Goal: Information Seeking & Learning: Learn about a topic

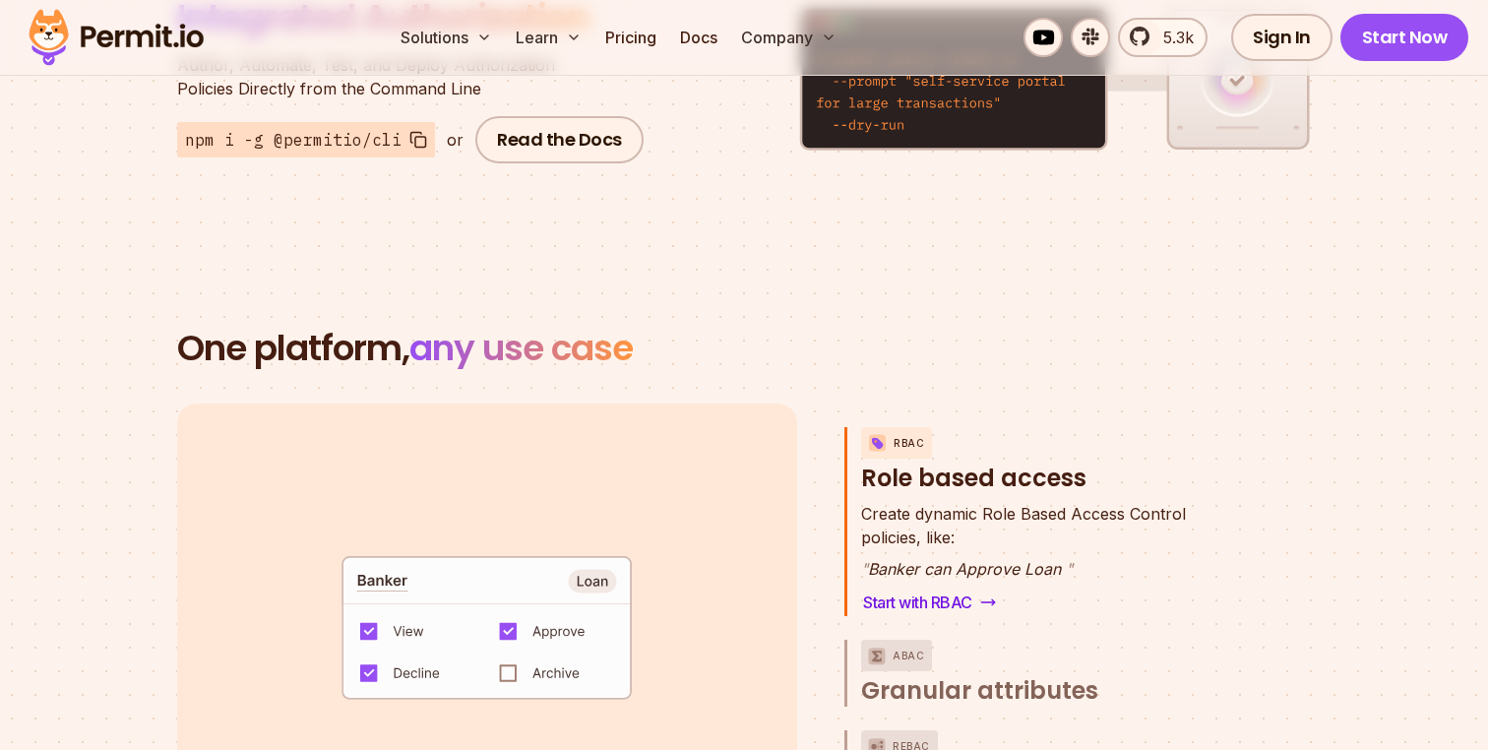
scroll to position [2599, 0]
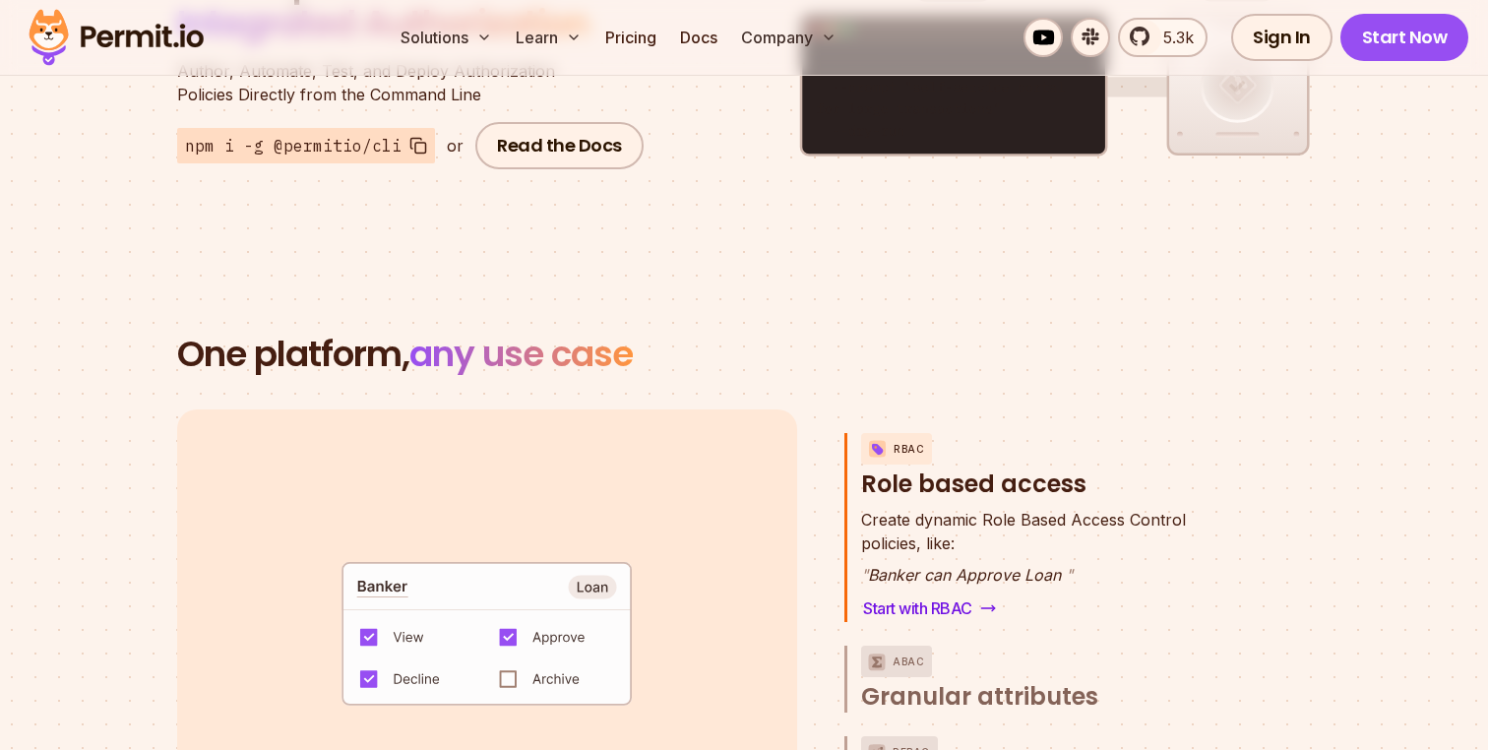
click at [516, 660] on code "default allow := false allow if { some role in data.users[input.user].roles act…" at bounding box center [487, 640] width 409 height 169
click at [509, 652] on code "default allow := false allow if { some role in data.users[input.user].roles act…" at bounding box center [487, 640] width 409 height 169
click at [600, 571] on code "default allow := false allow if { some role in data.users[input.user].roles act…" at bounding box center [487, 640] width 409 height 169
click at [613, 625] on code "default allow := false allow if { some role in data.users[input.user].roles act…" at bounding box center [487, 640] width 409 height 169
click at [509, 662] on code "default allow := false allow if { some role in data.users[input.user].roles act…" at bounding box center [487, 640] width 409 height 169
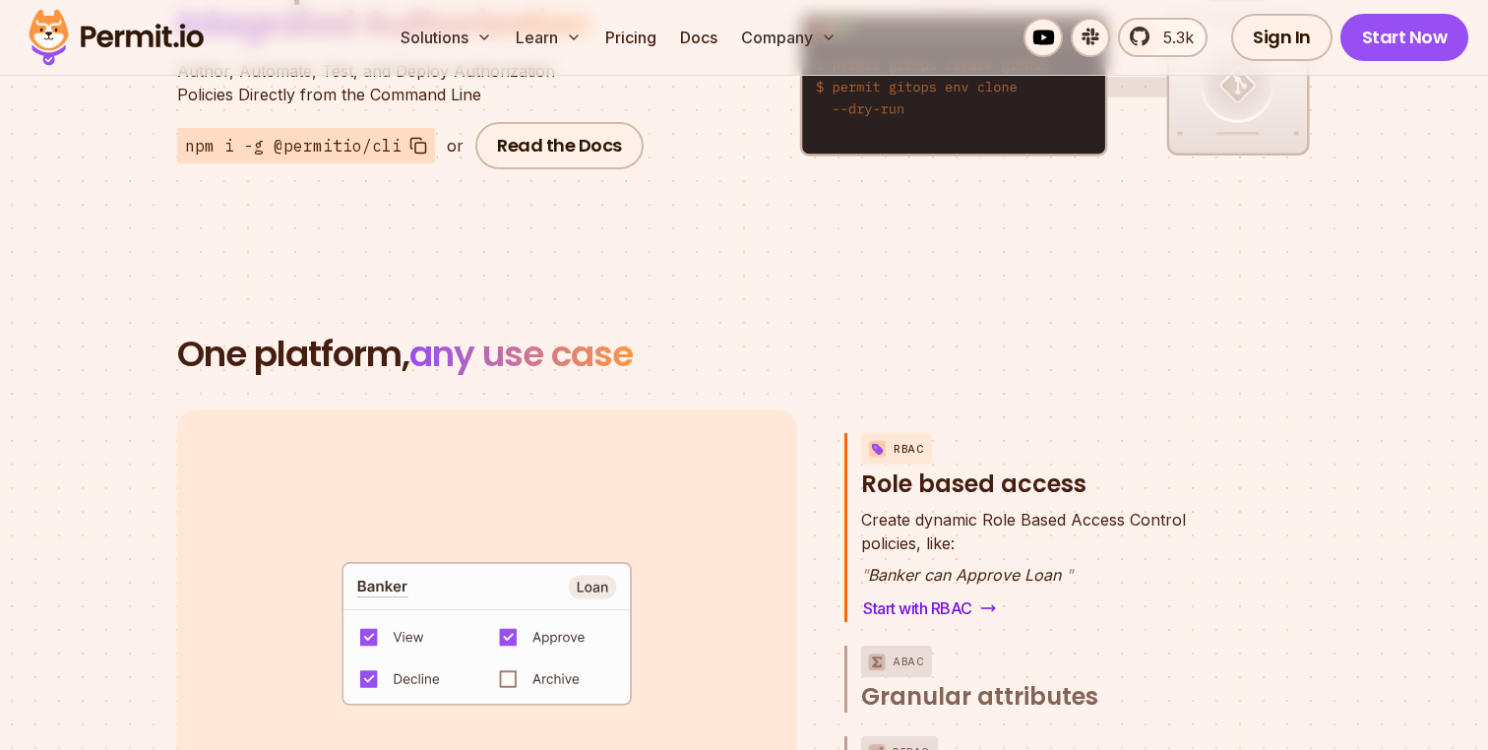
click at [509, 659] on code "default allow := false allow if { some role in data.users[input.user].roles act…" at bounding box center [487, 640] width 409 height 169
click at [510, 657] on code "default allow := false allow if { some role in data.users[input.user].roles act…" at bounding box center [487, 640] width 409 height 169
click at [510, 661] on code "default allow := false allow if { some role in data.users[input.user].roles act…" at bounding box center [487, 640] width 409 height 169
click at [375, 557] on code "default allow := false allow if { some role in data.users[input.user].roles act…" at bounding box center [487, 640] width 409 height 169
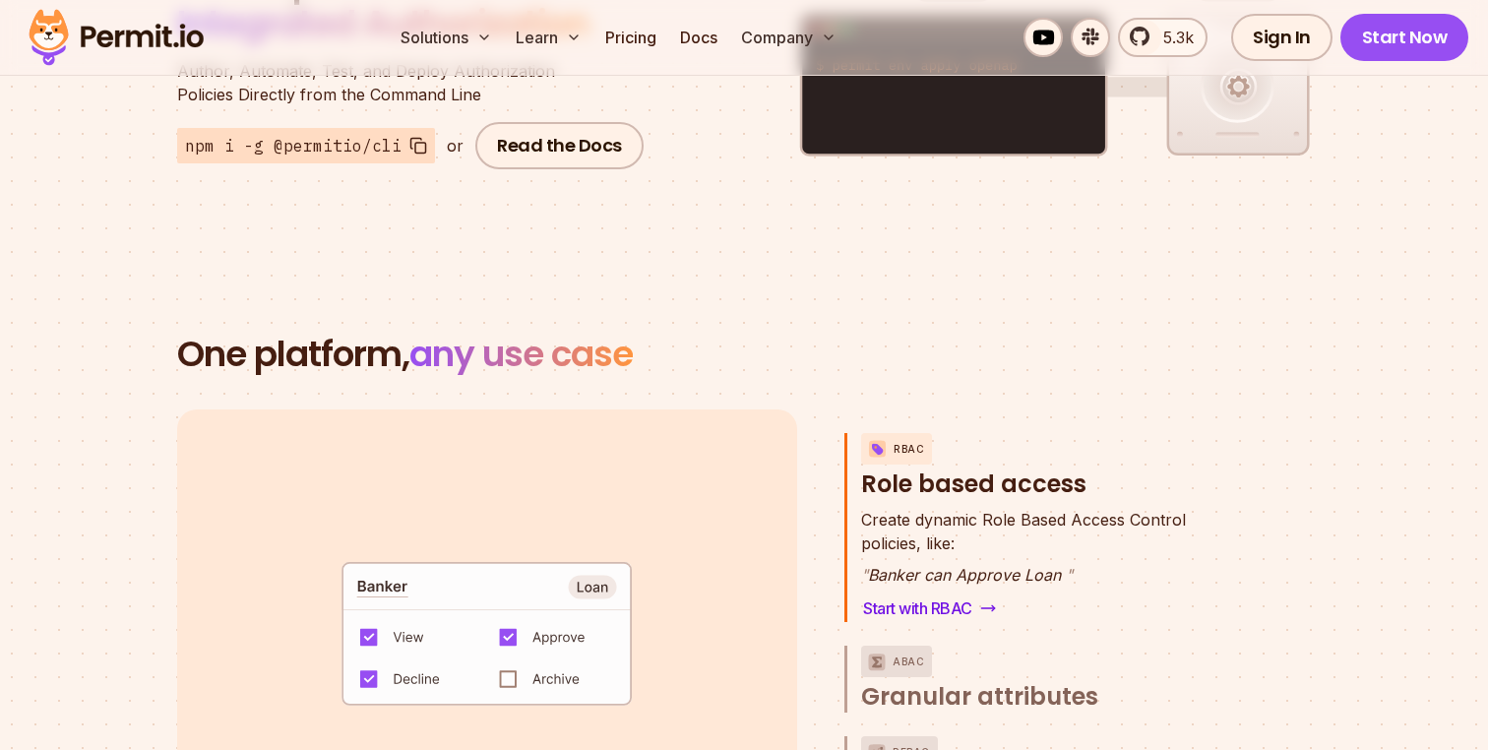
click at [375, 557] on code "default allow := false allow if { some role in data.users[input.user].roles act…" at bounding box center [487, 640] width 409 height 169
drag, startPoint x: 348, startPoint y: 562, endPoint x: 658, endPoint y: 627, distance: 316.8
click at [658, 627] on code "default allow := false allow if { some role in data.users[input.user].roles act…" at bounding box center [487, 640] width 409 height 169
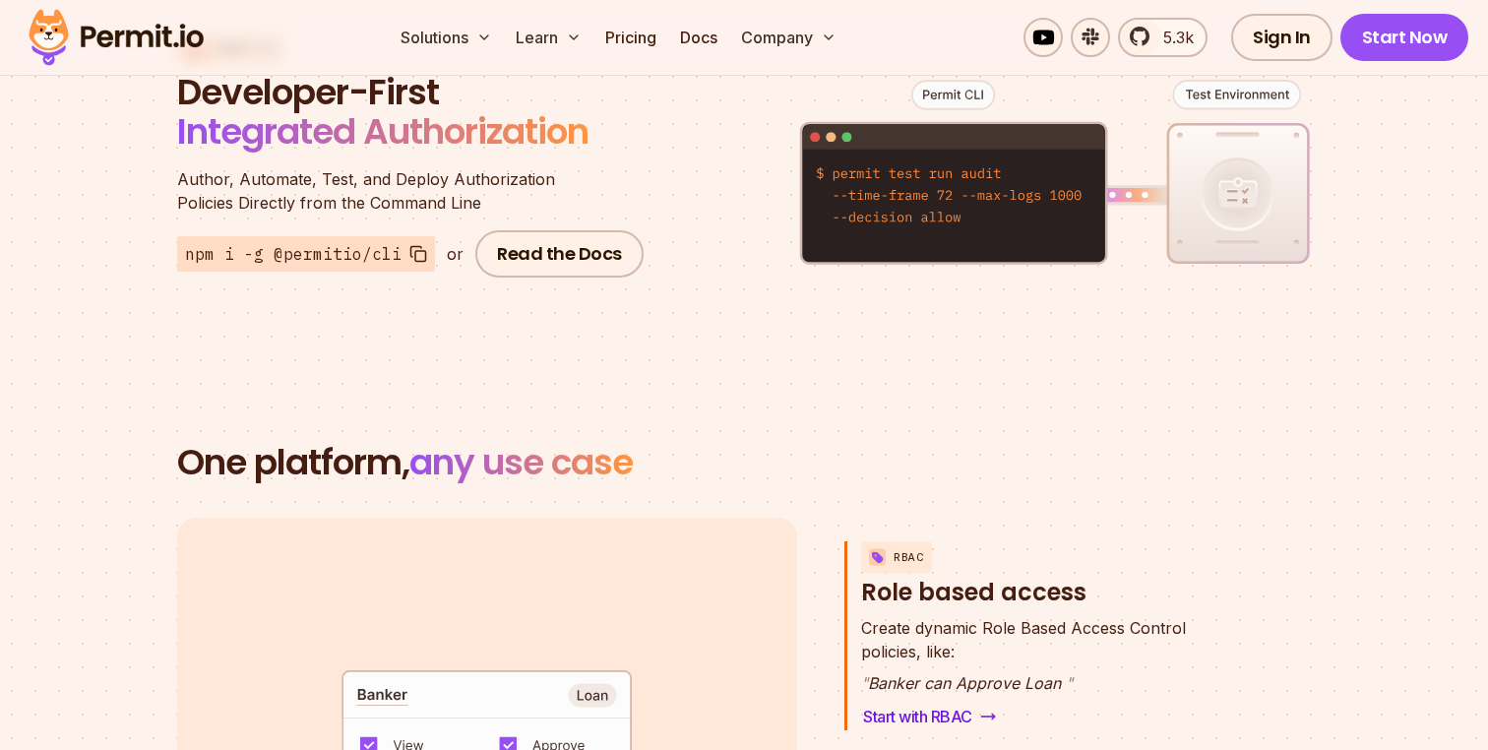
scroll to position [2486, 0]
